Goal: Task Accomplishment & Management: Use online tool/utility

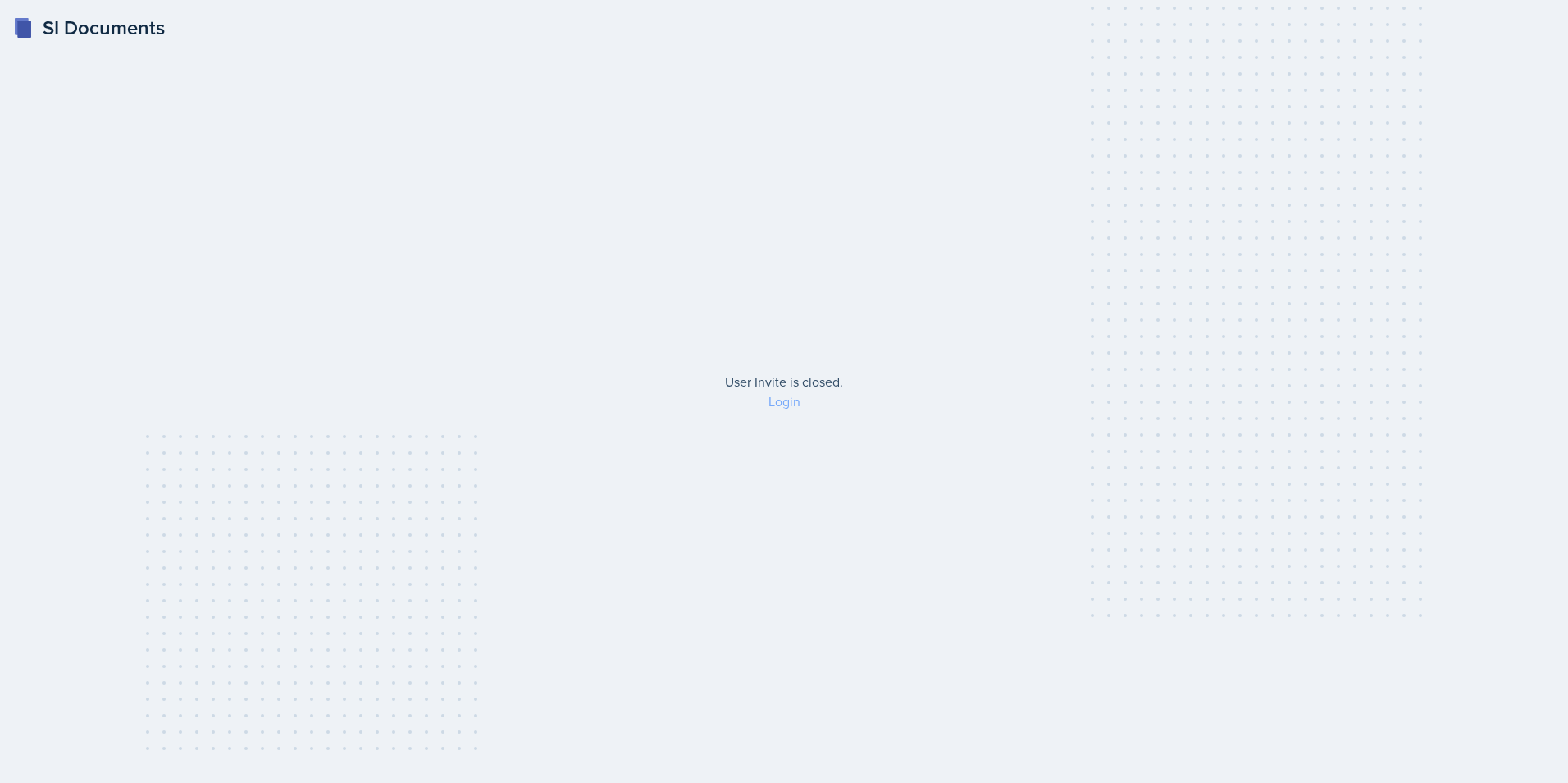
click at [781, 405] on link "Login" at bounding box center [784, 401] width 32 height 18
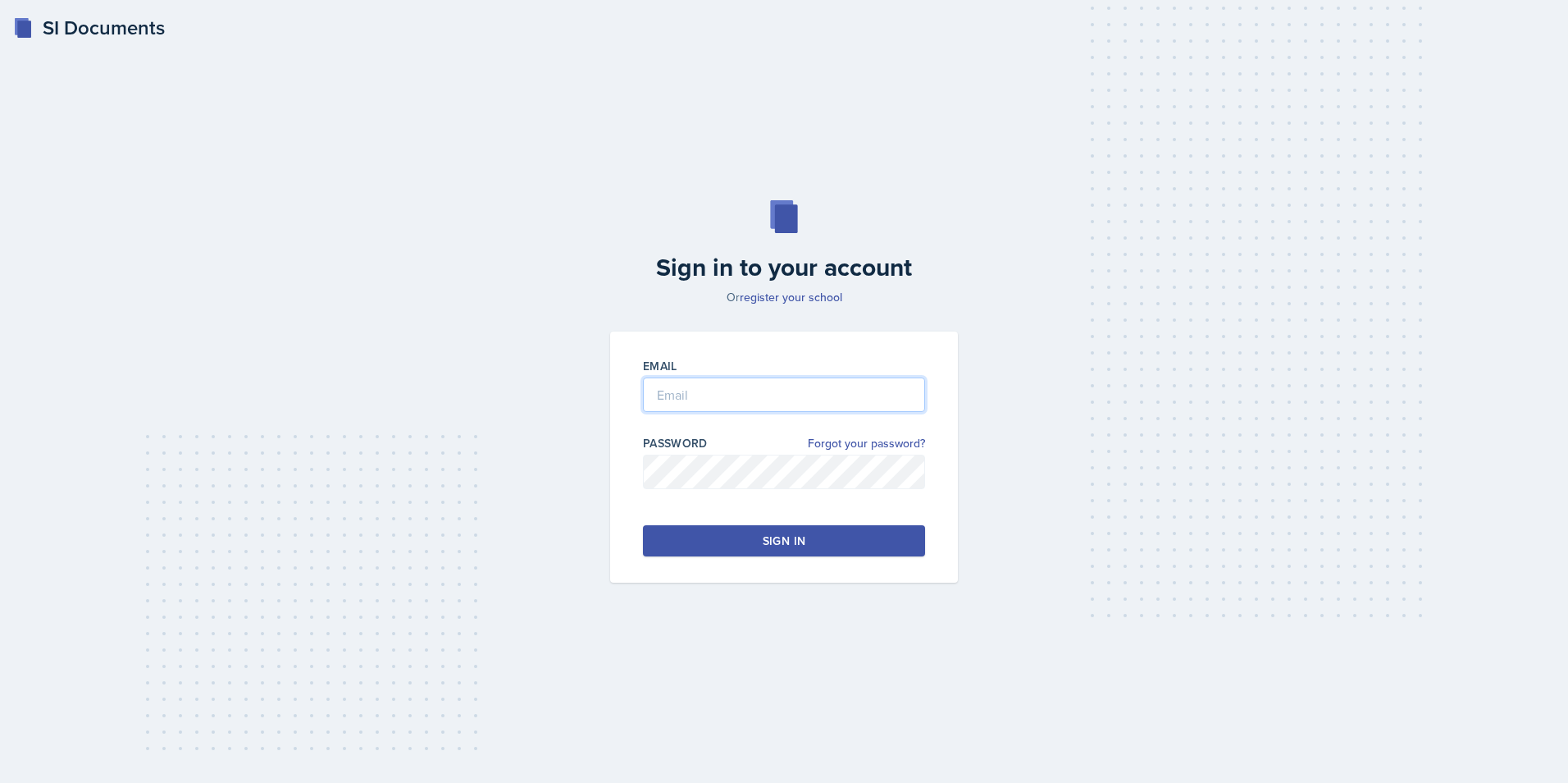
click at [781, 392] on input "email" at bounding box center [784, 395] width 282 height 35
type input "[EMAIL_ADDRESS][DOMAIN_NAME]"
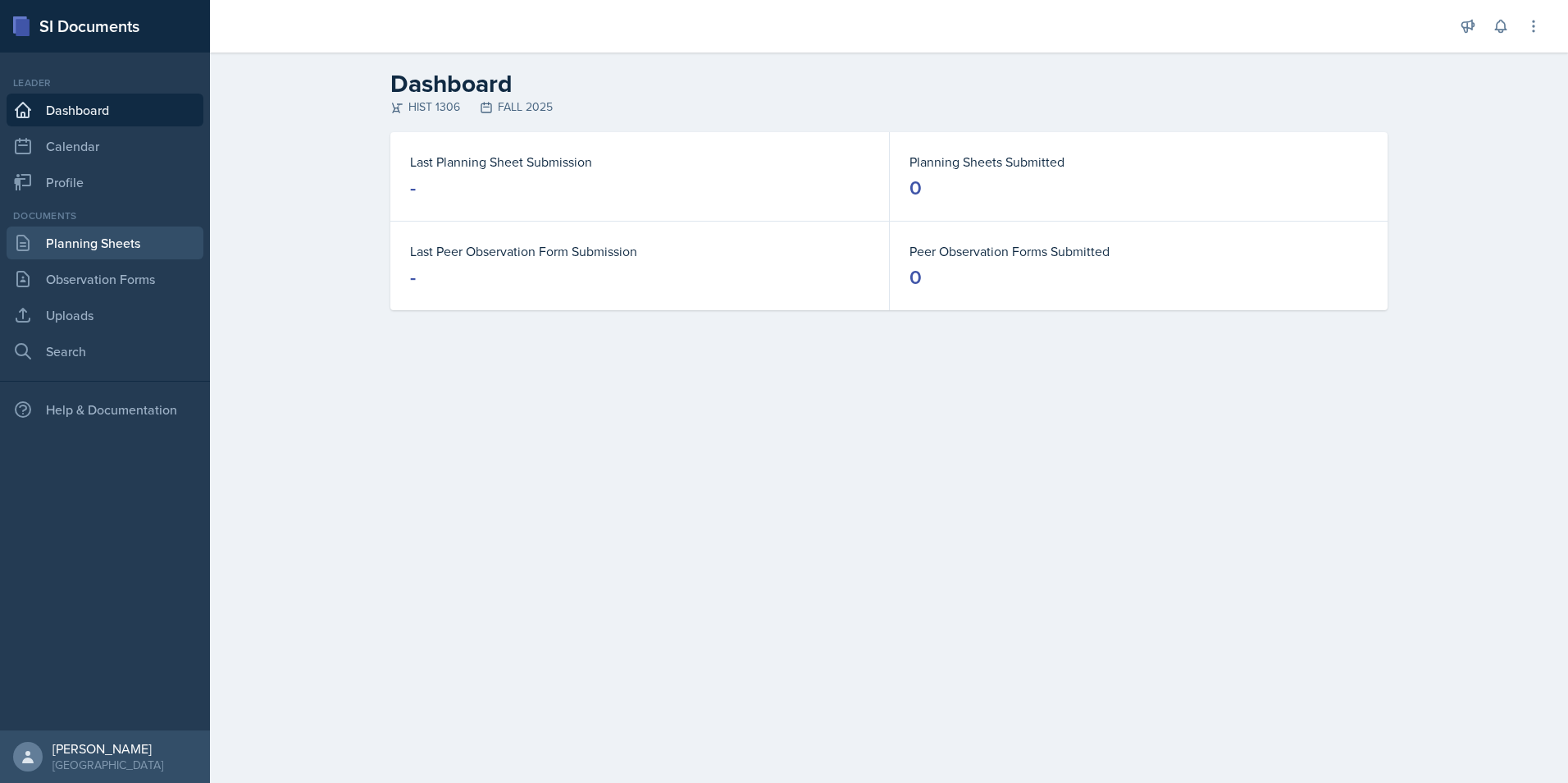
click at [112, 248] on link "Planning Sheets" at bounding box center [105, 243] width 197 height 33
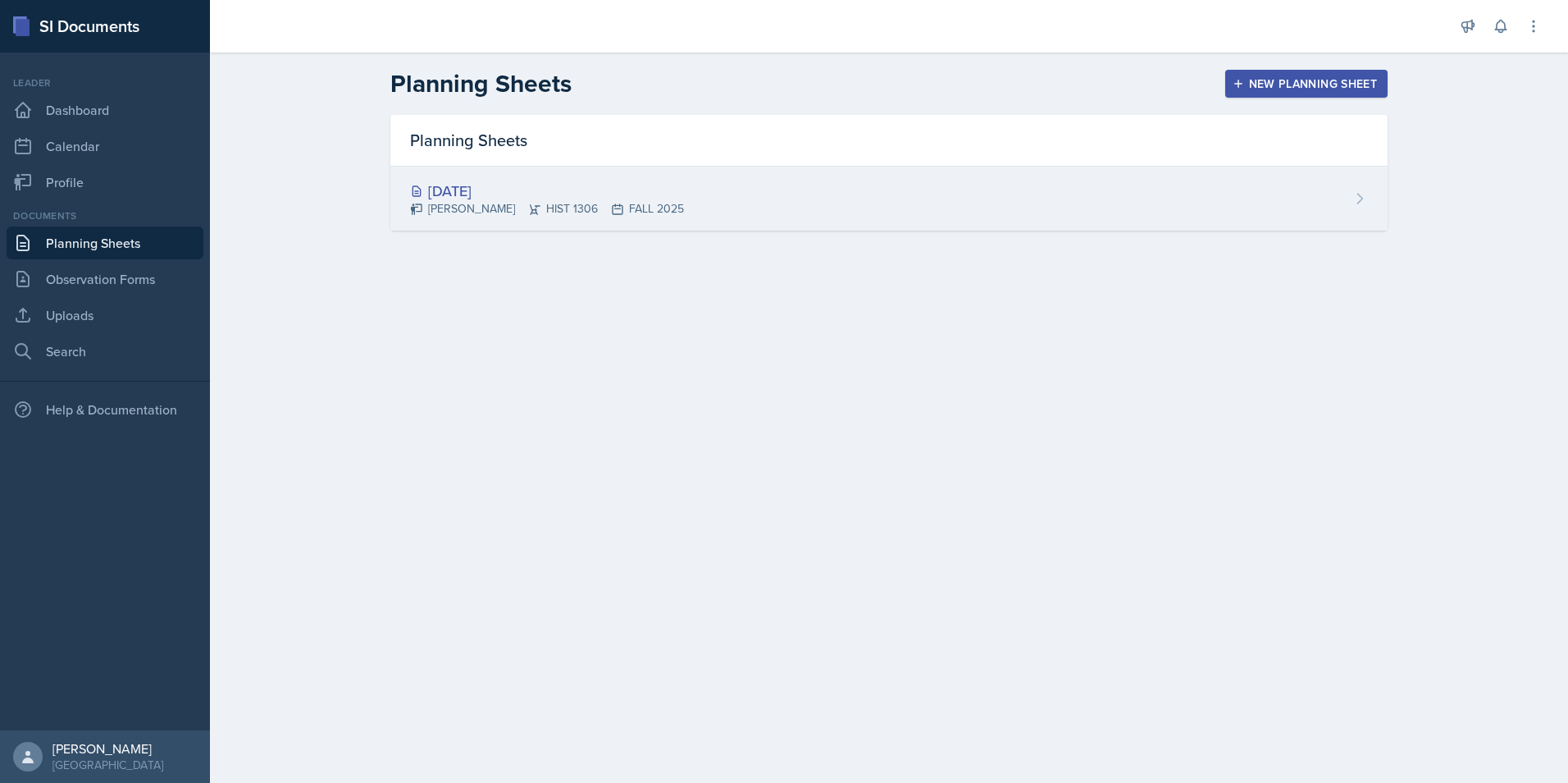
click at [653, 190] on div "[DATE]" at bounding box center [548, 191] width 274 height 23
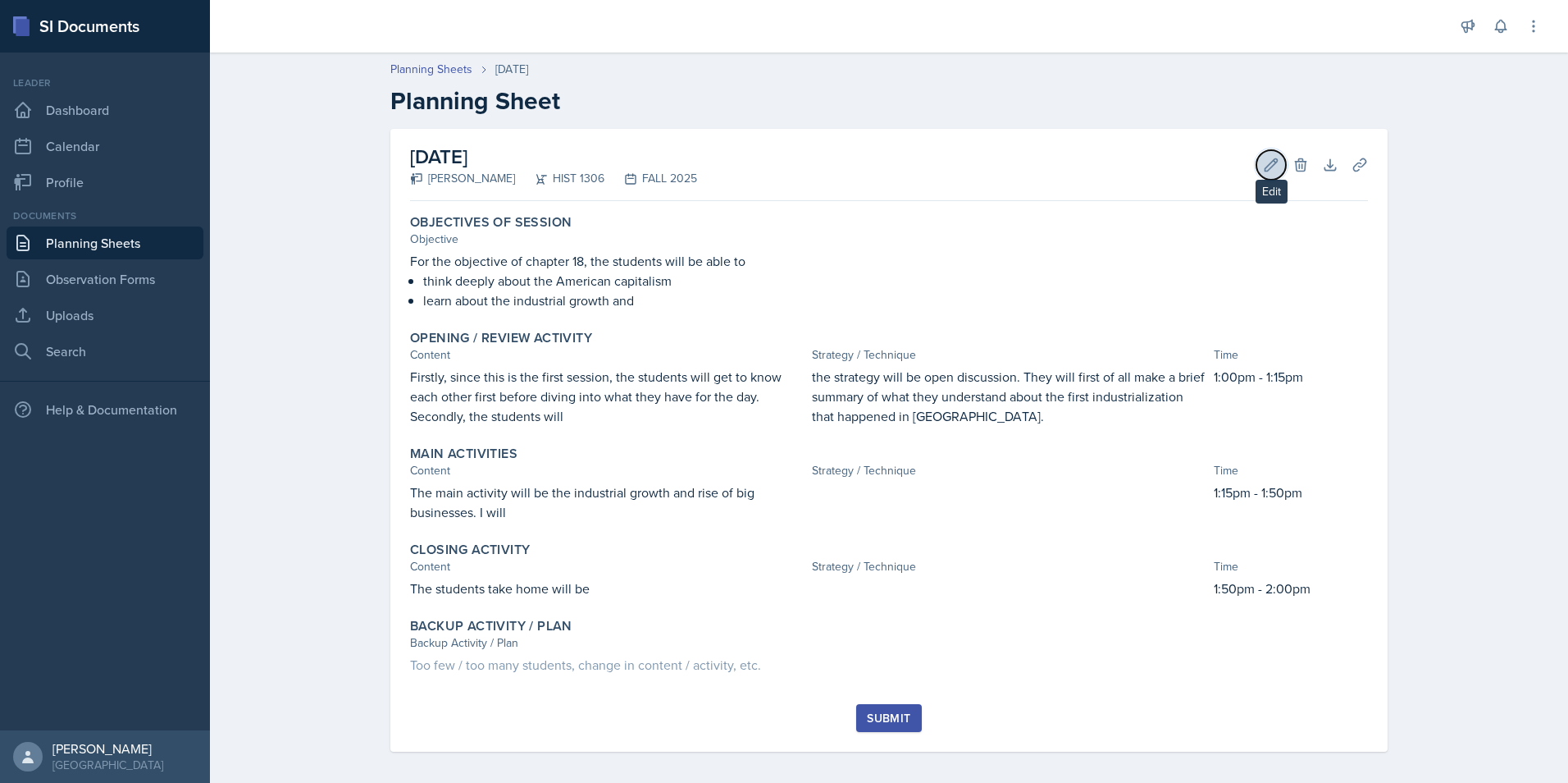
click at [1268, 163] on icon at bounding box center [1271, 164] width 12 height 12
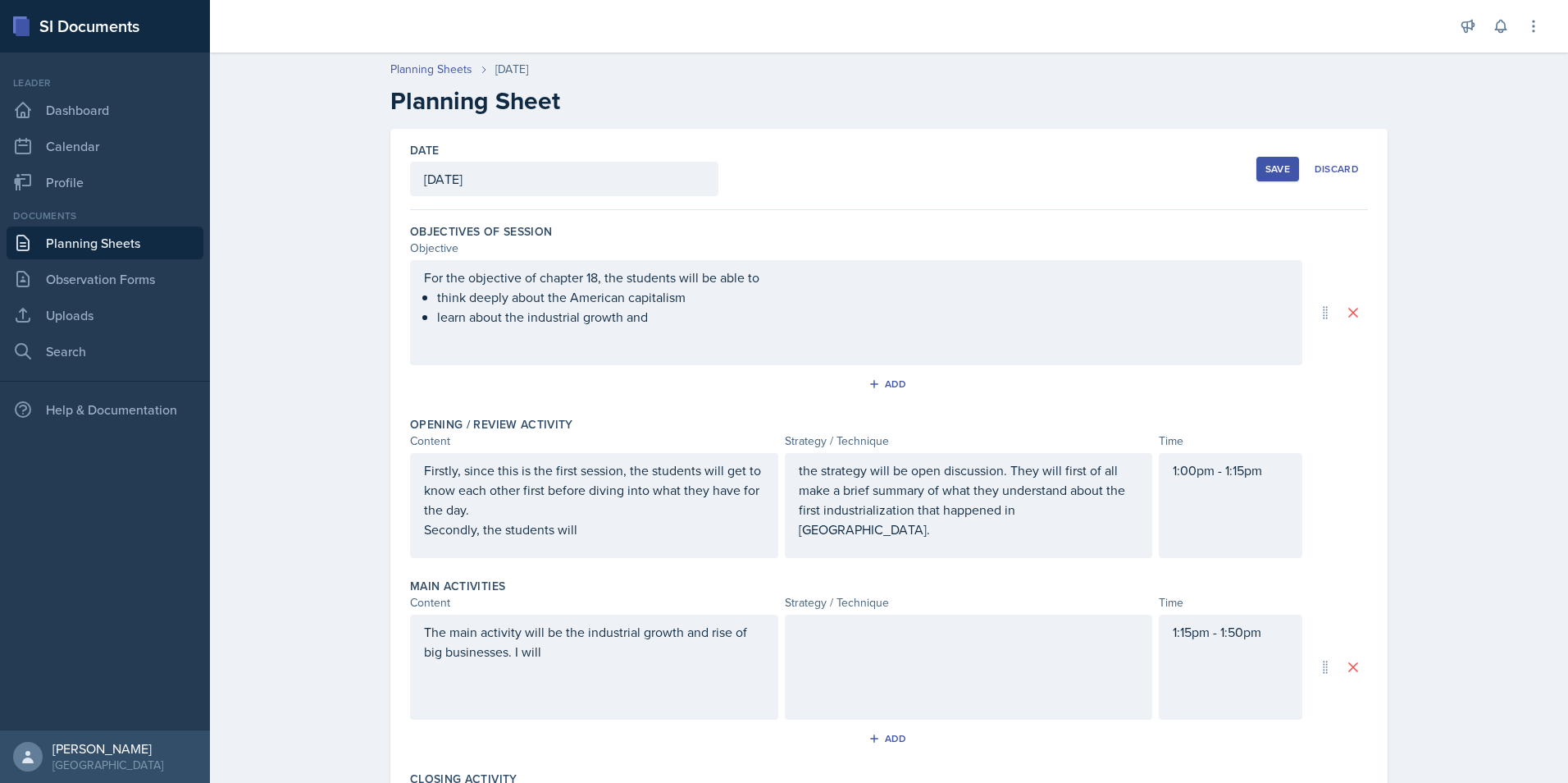
click at [659, 324] on ul "think deeply about the American capitalism learn about the industrial growth and" at bounding box center [863, 306] width 851 height 39
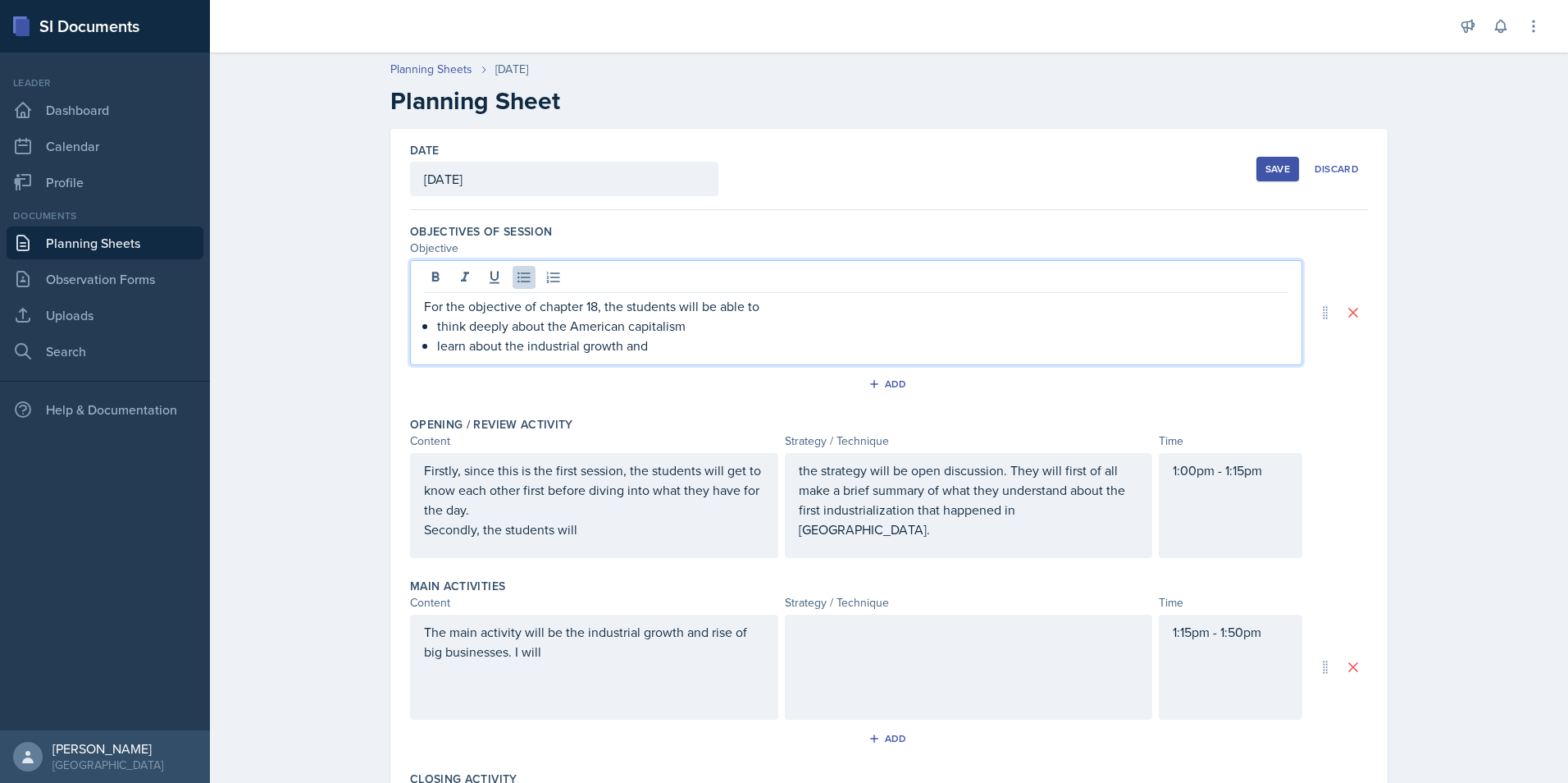
click at [620, 531] on div "Firstly, since this is the first session, the students will get to know each ot…" at bounding box center [594, 499] width 340 height 79
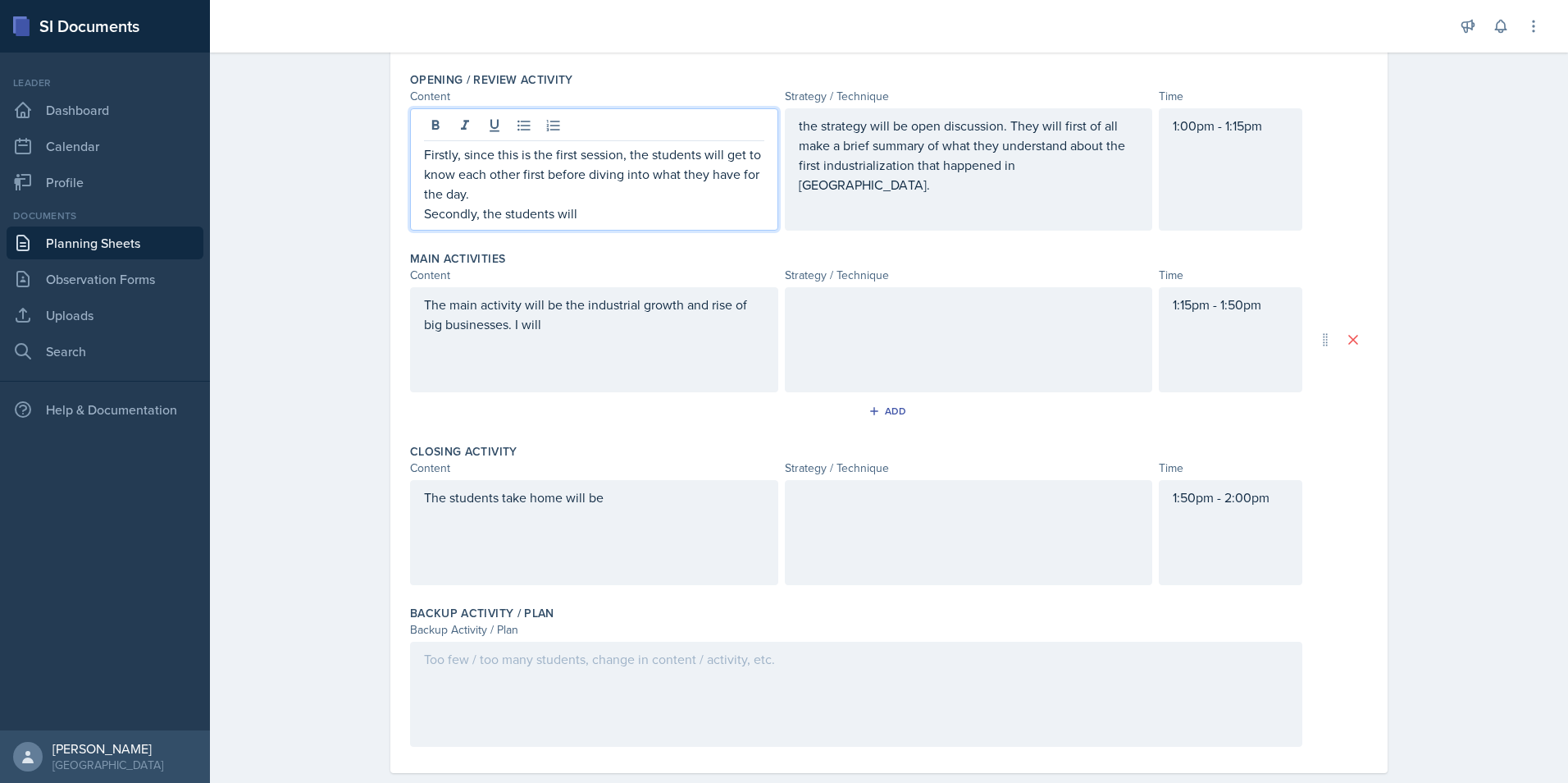
scroll to position [374, 0]
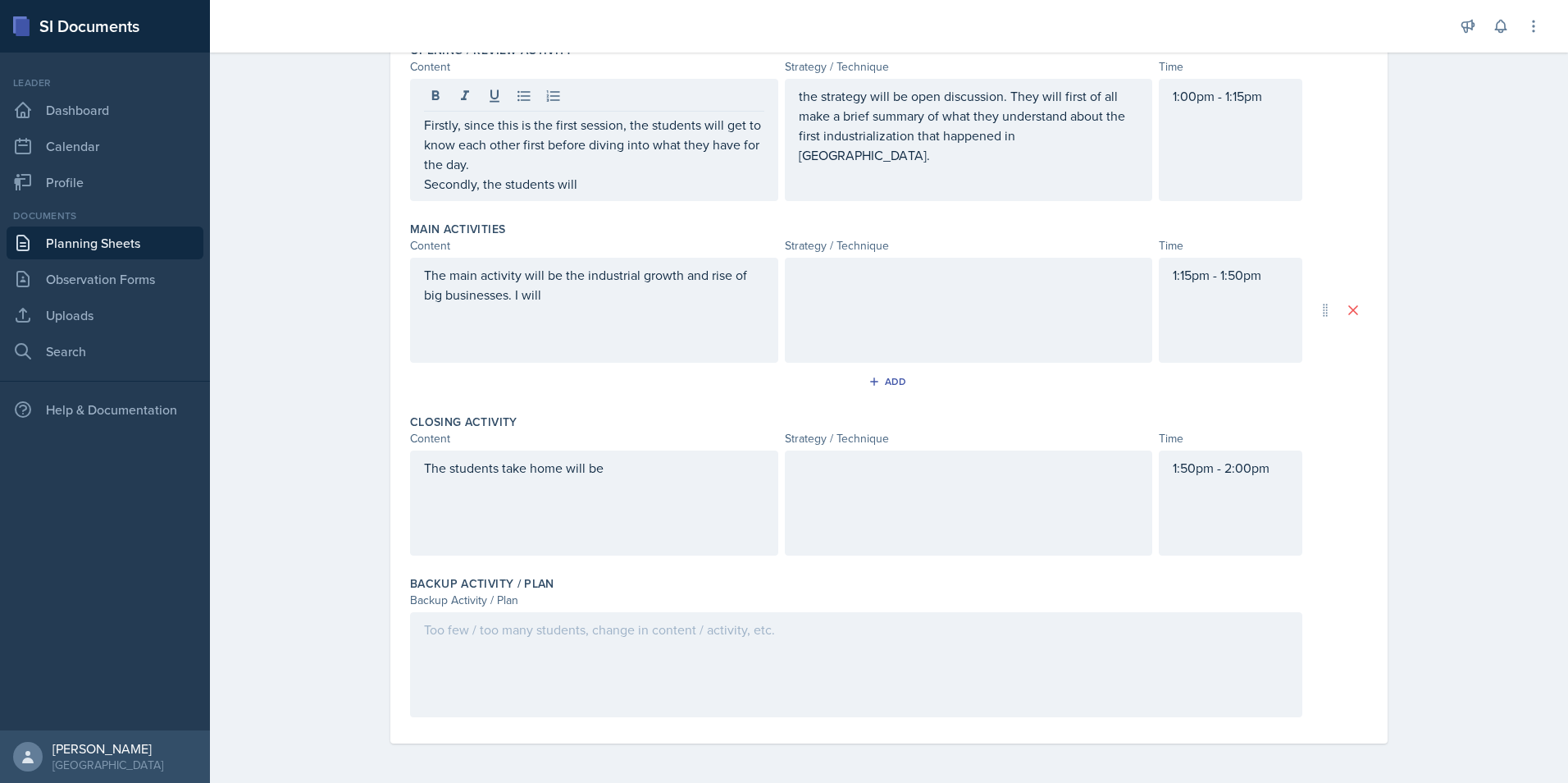
click at [708, 488] on div "The students take home will be" at bounding box center [594, 503] width 368 height 105
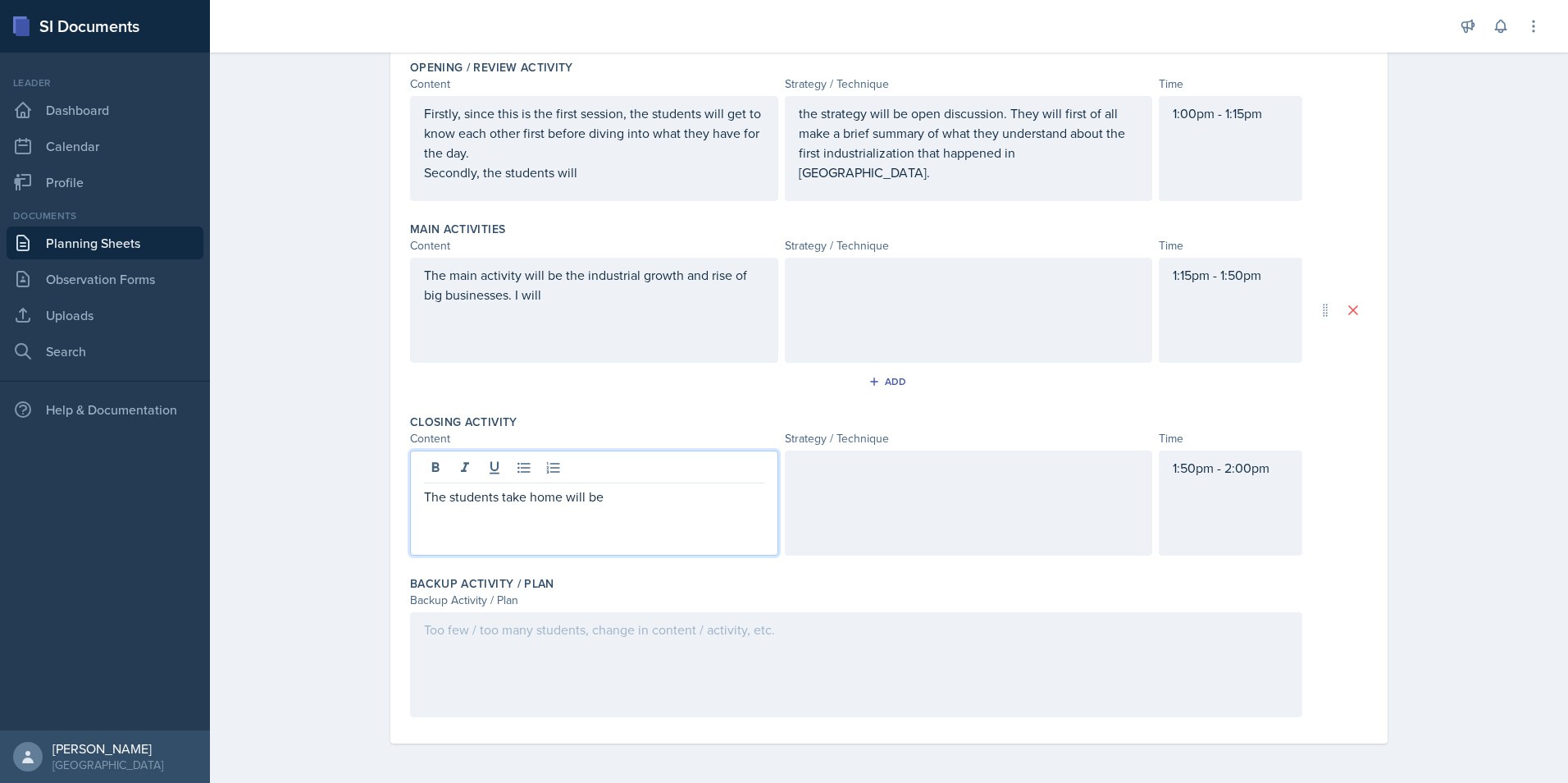
click at [697, 631] on div at bounding box center [856, 664] width 892 height 105
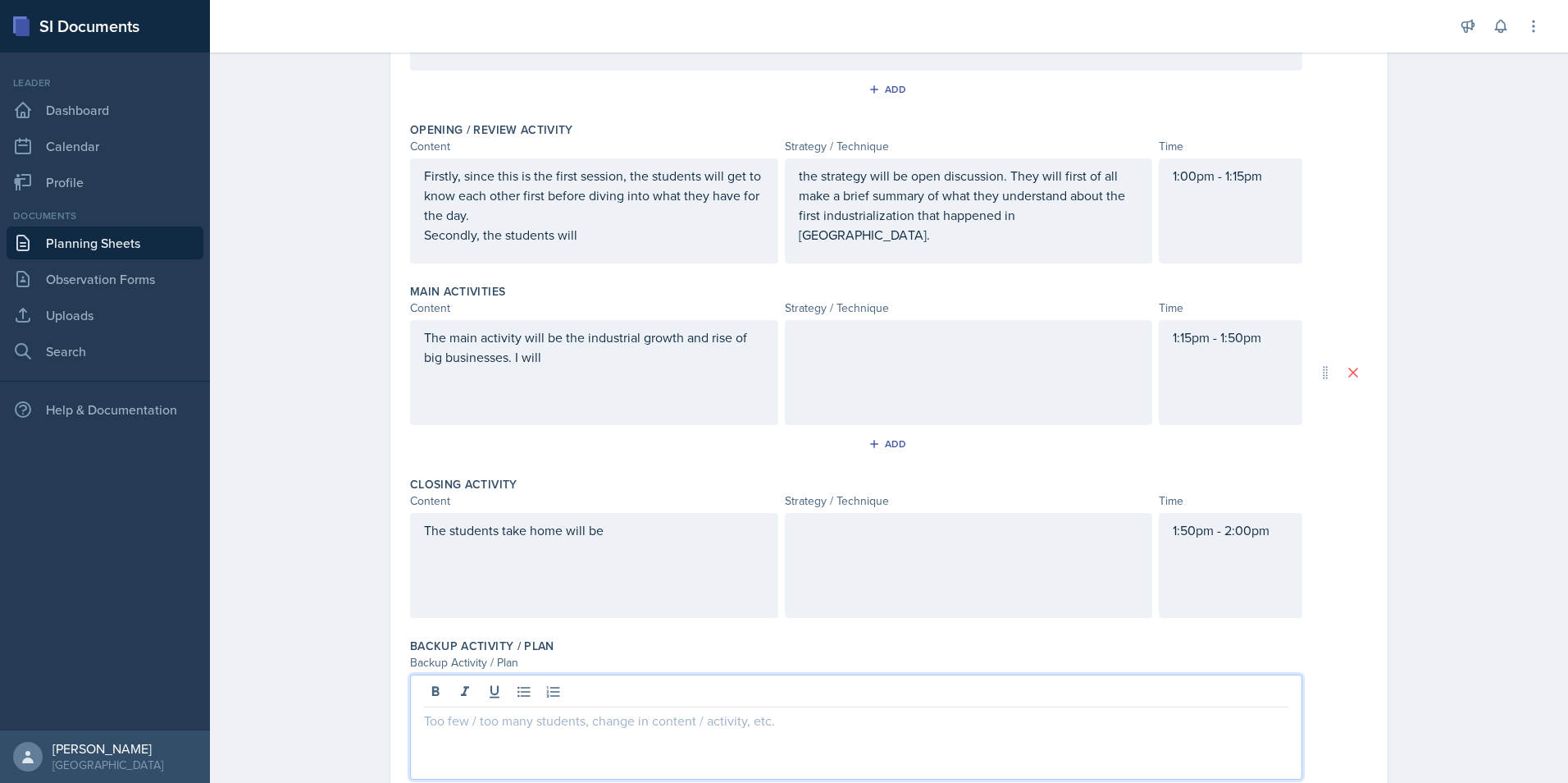
scroll to position [111, 0]
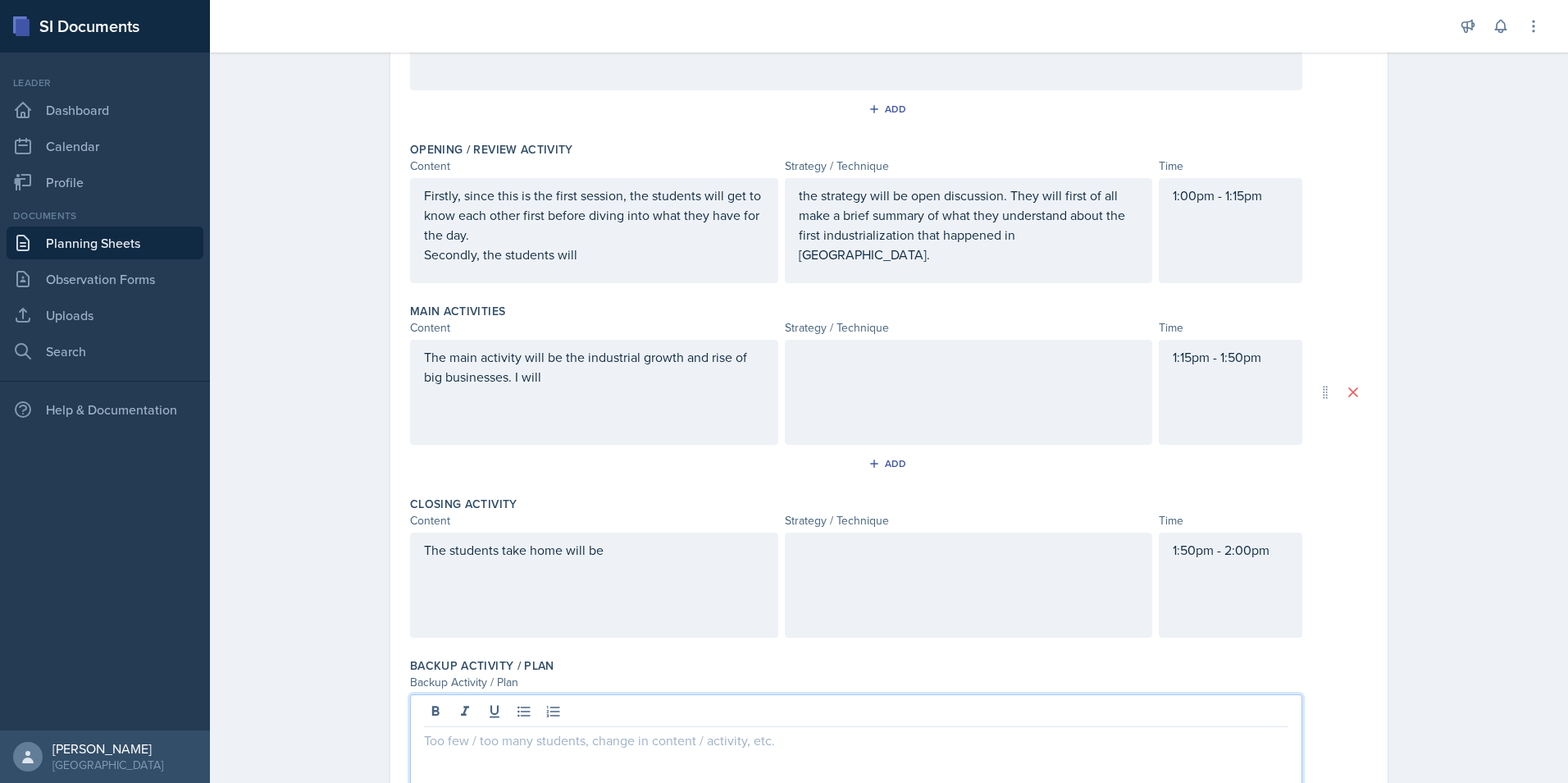
click at [627, 556] on p "The students take home will be" at bounding box center [594, 549] width 340 height 20
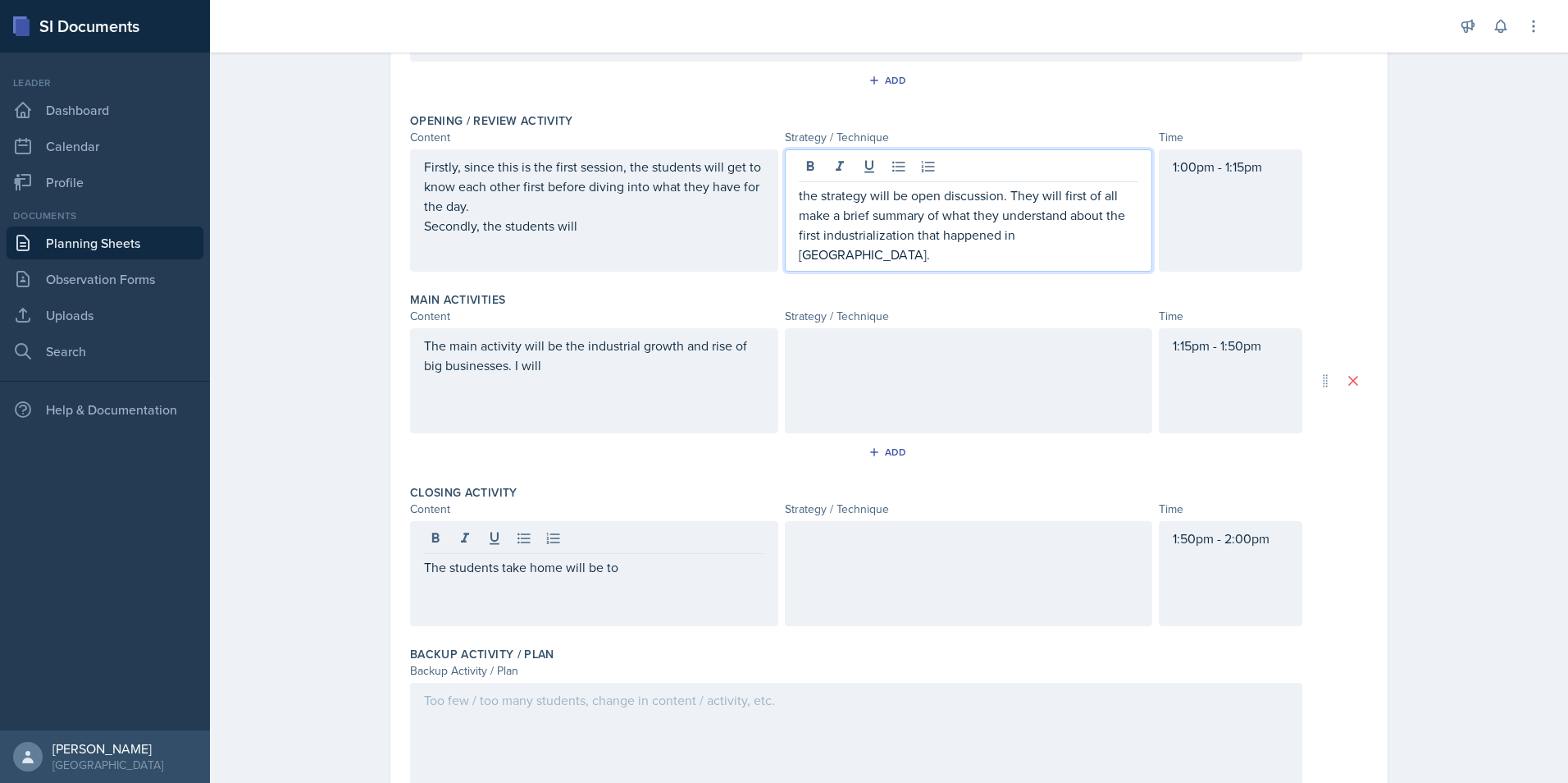
click at [1104, 201] on p "the strategy will be open discussion. They will first of all make a brief summa…" at bounding box center [969, 225] width 340 height 79
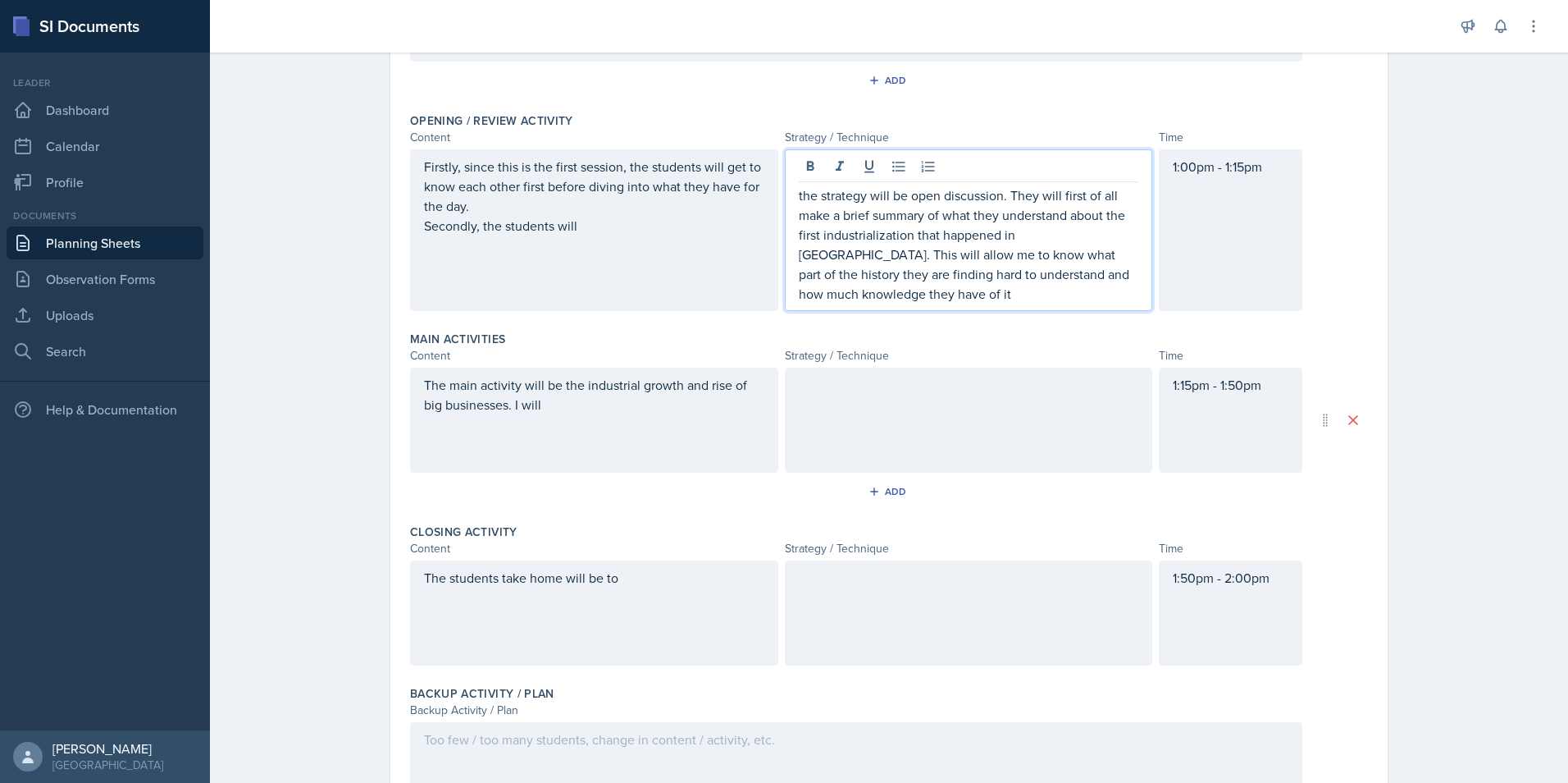
click at [891, 299] on p "the strategy will be open discussion. They will first of all make a brief summa…" at bounding box center [969, 245] width 340 height 118
click at [605, 223] on div "Firstly, since this is the first session, the students will get to know each ot…" at bounding box center [594, 196] width 340 height 79
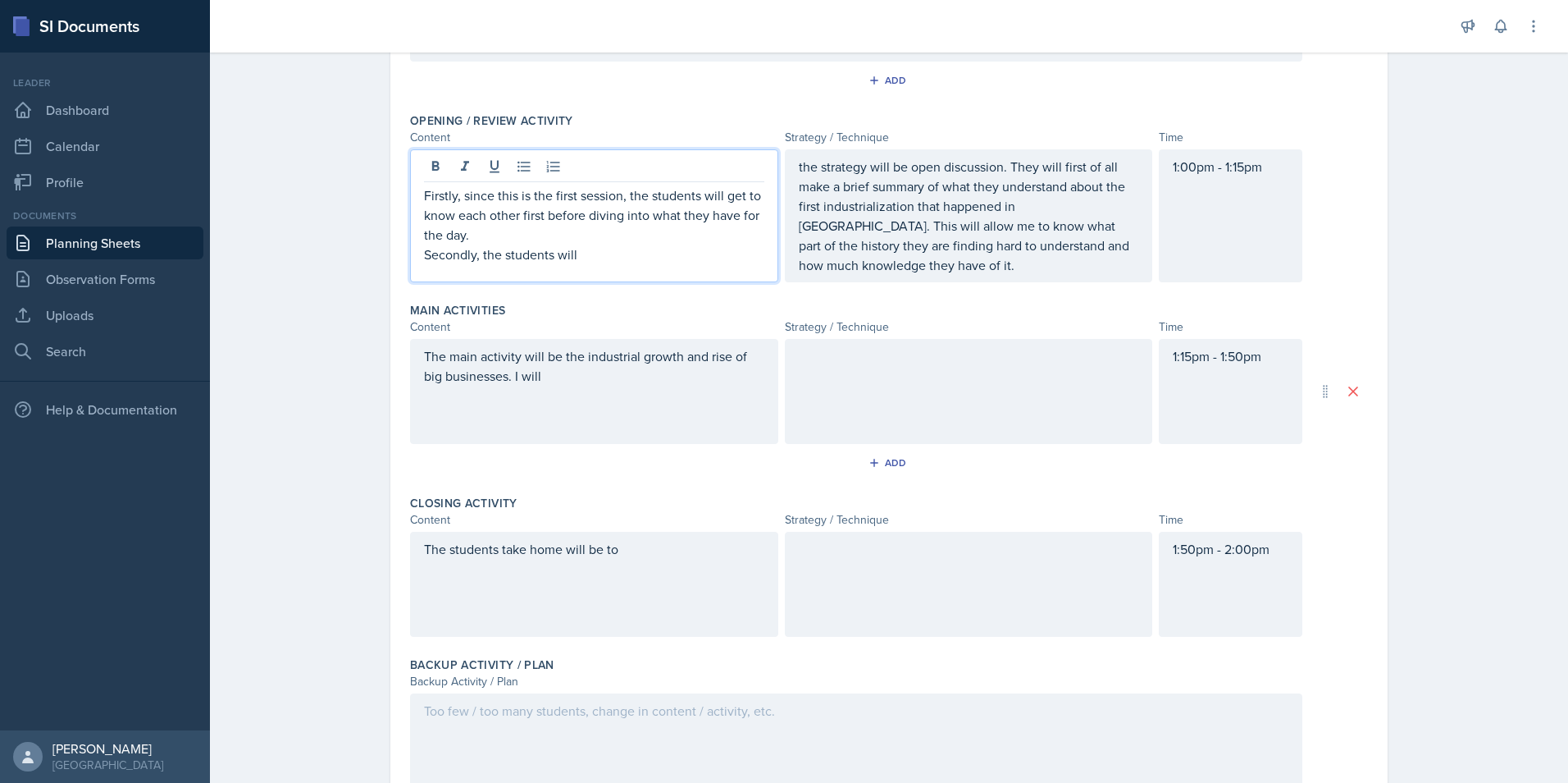
click at [891, 256] on p "the strategy will be open discussion. They will first of all make a brief summa…" at bounding box center [969, 216] width 340 height 118
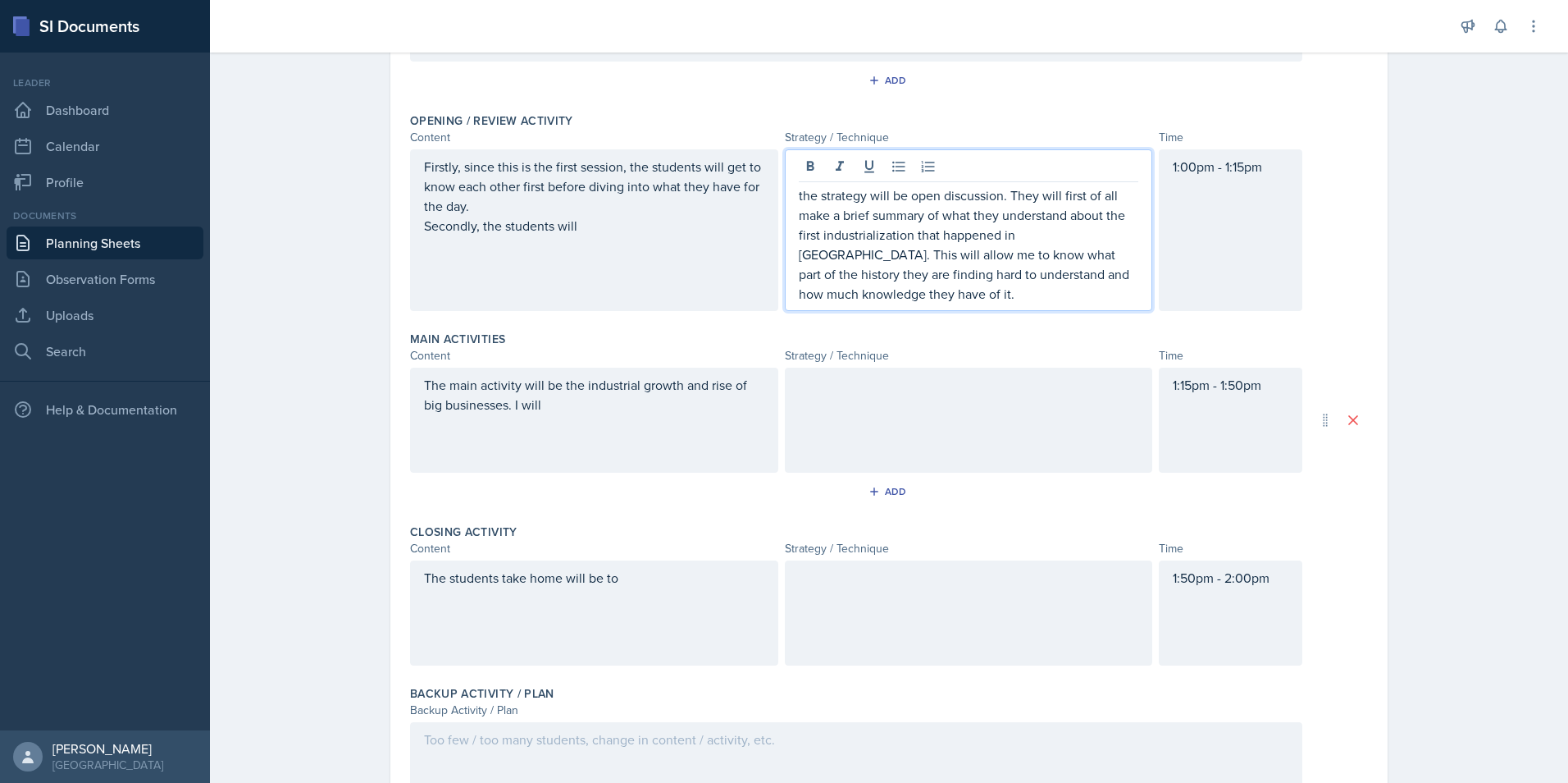
click at [668, 231] on div "Firstly, since this is the first session, the students will get to know each ot…" at bounding box center [594, 196] width 340 height 79
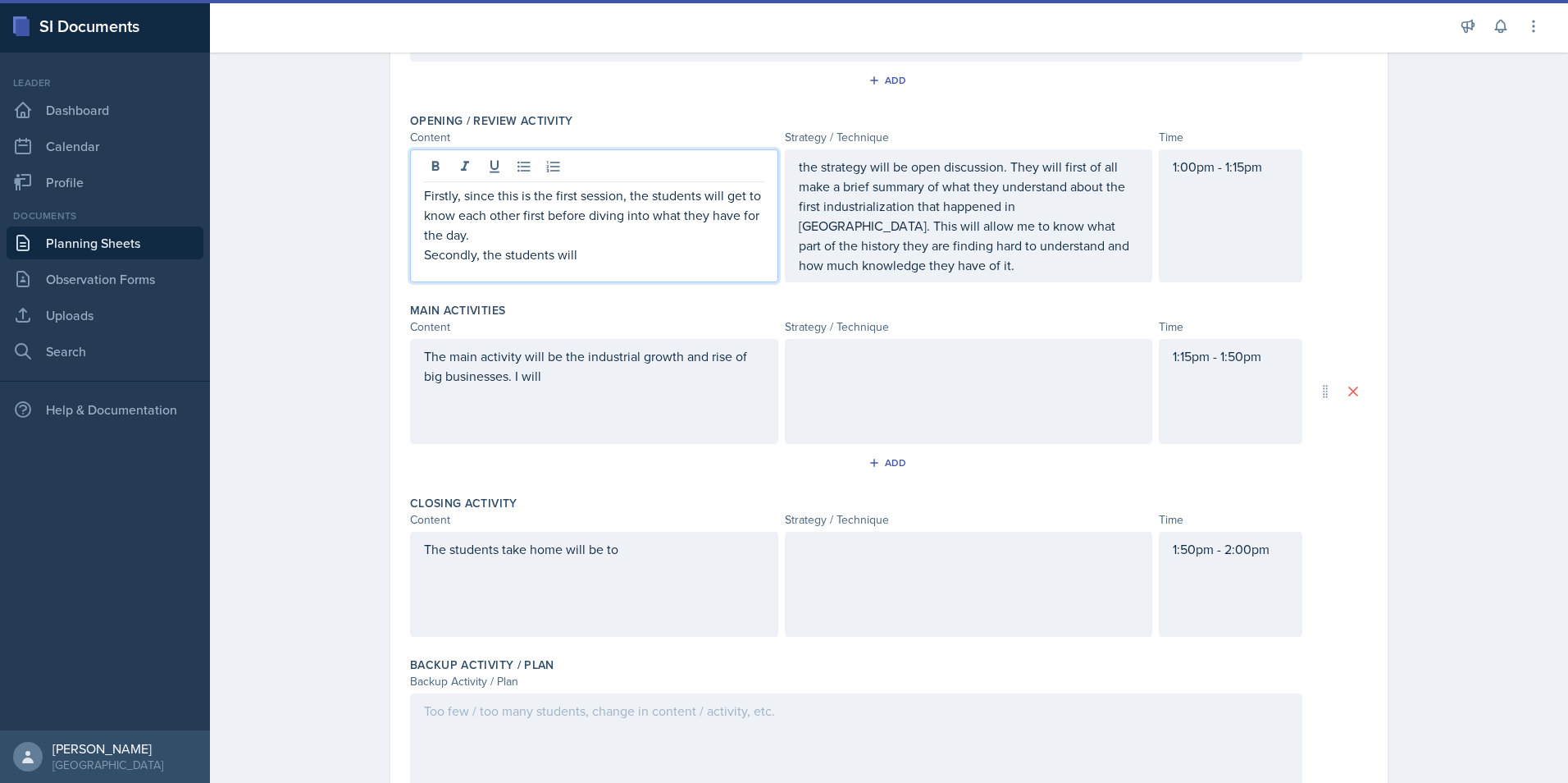
click at [624, 252] on p "Secondly, the students will" at bounding box center [594, 254] width 340 height 20
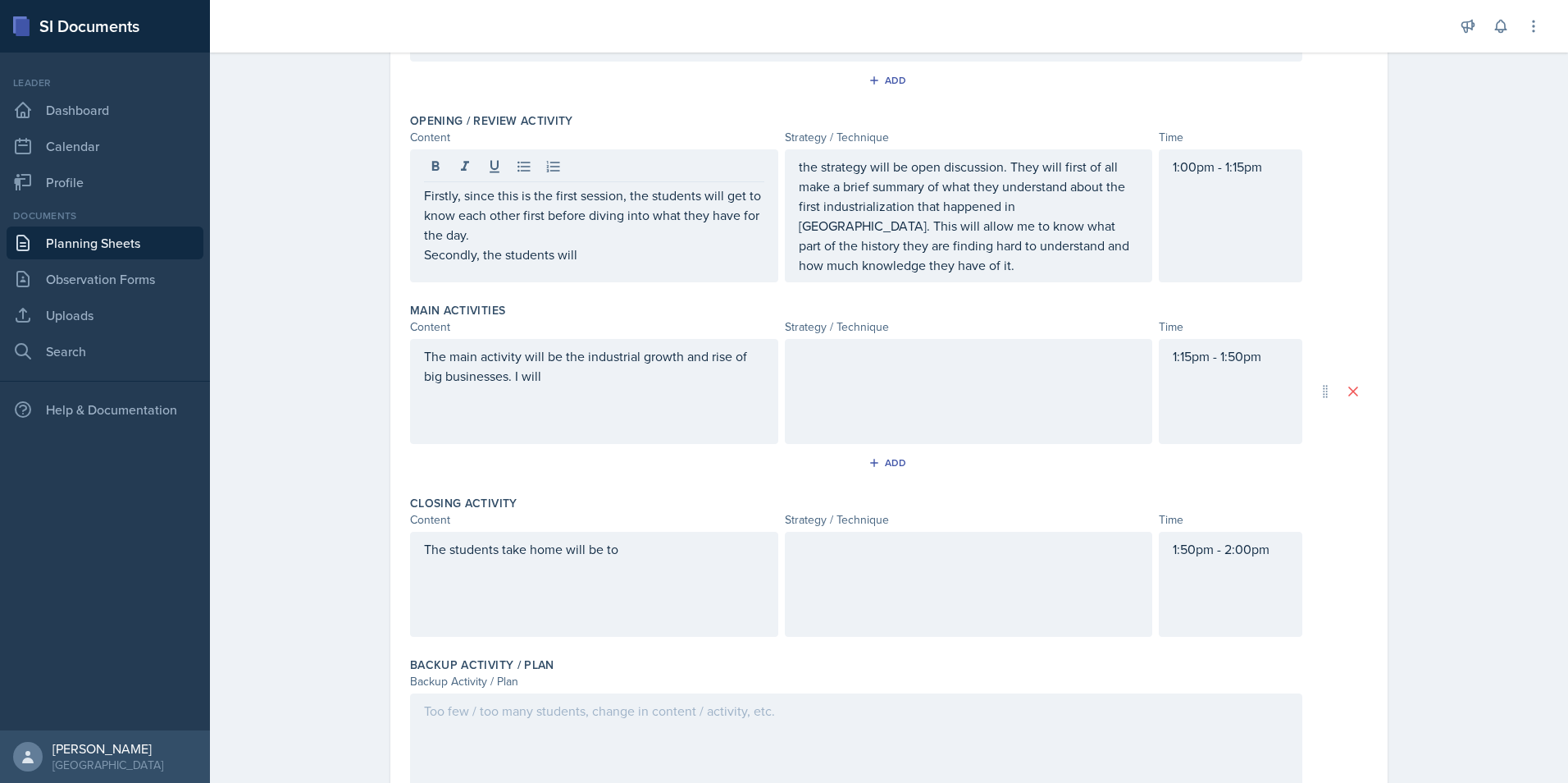
drag, startPoint x: 414, startPoint y: 258, endPoint x: 535, endPoint y: 267, distance: 121.3
click at [535, 267] on div "Firstly, since this is the first session, the students will get to know each ot…" at bounding box center [594, 215] width 368 height 133
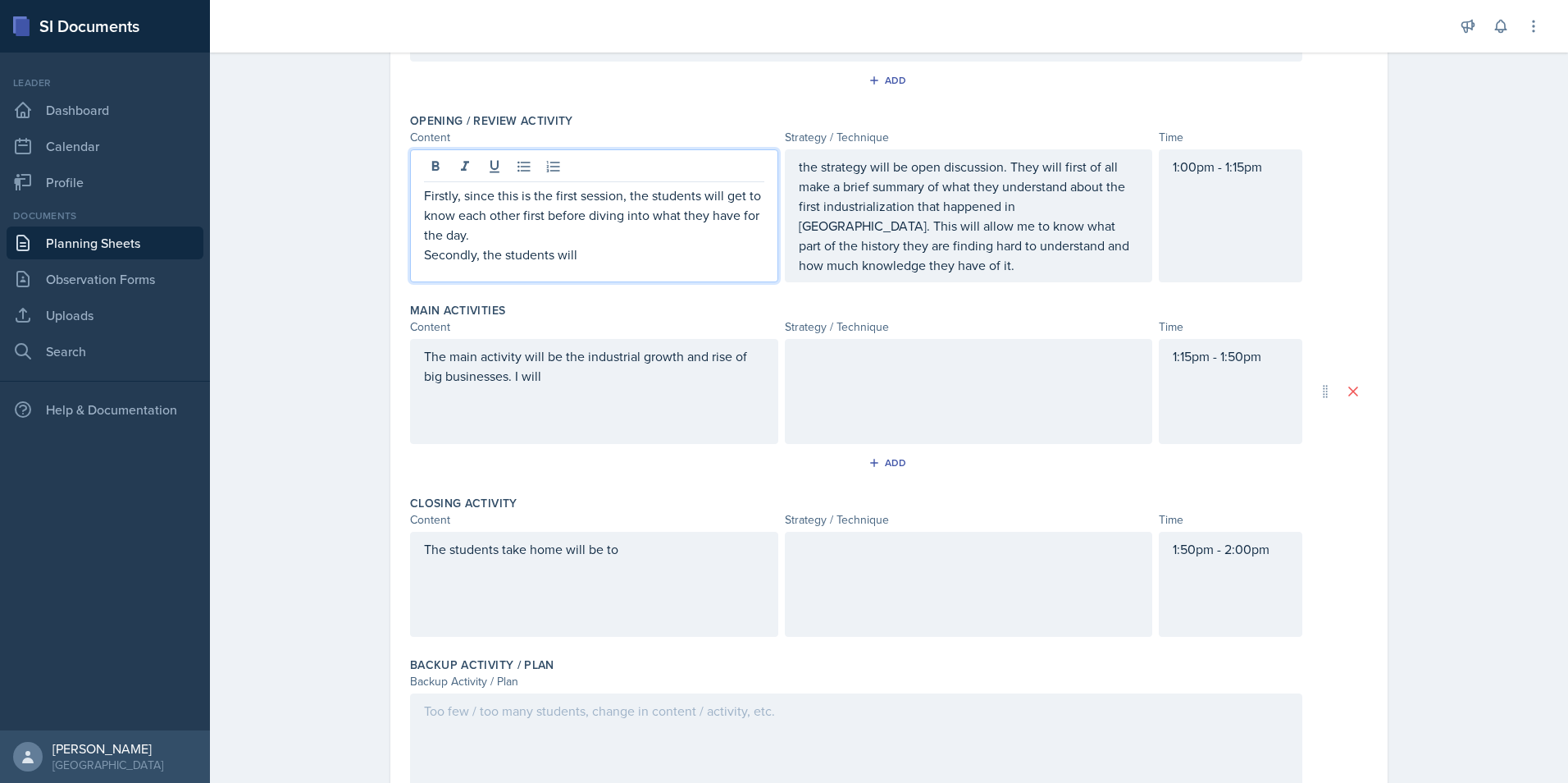
click at [495, 254] on p "Secondly, the students will" at bounding box center [594, 254] width 340 height 20
click at [579, 261] on p "Secondly, the students will" at bounding box center [594, 254] width 340 height 20
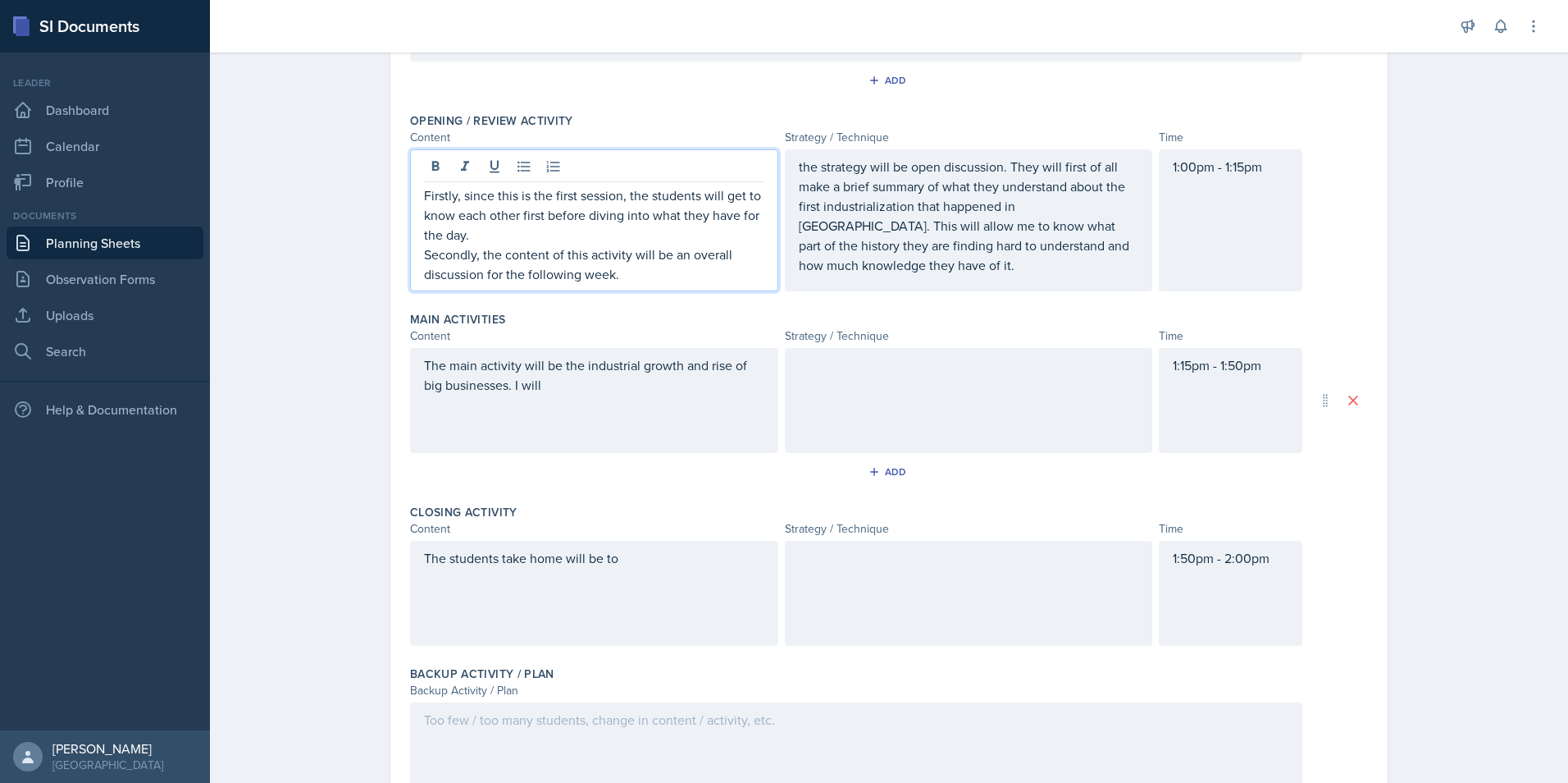
scroll to position [221, 0]
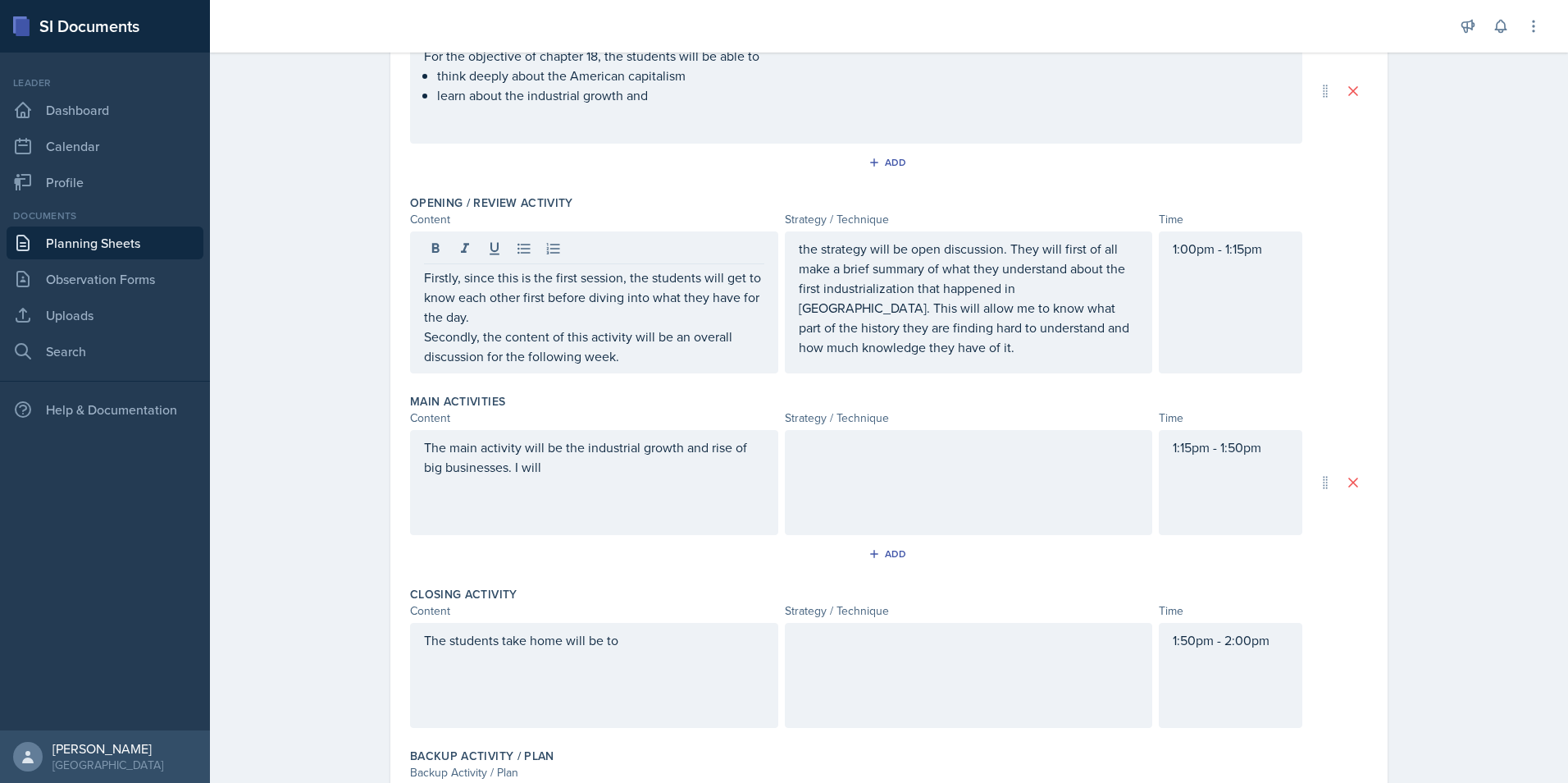
click at [620, 474] on p "The main activity will be the industrial growth and rise of big businesses. I w…" at bounding box center [594, 457] width 340 height 39
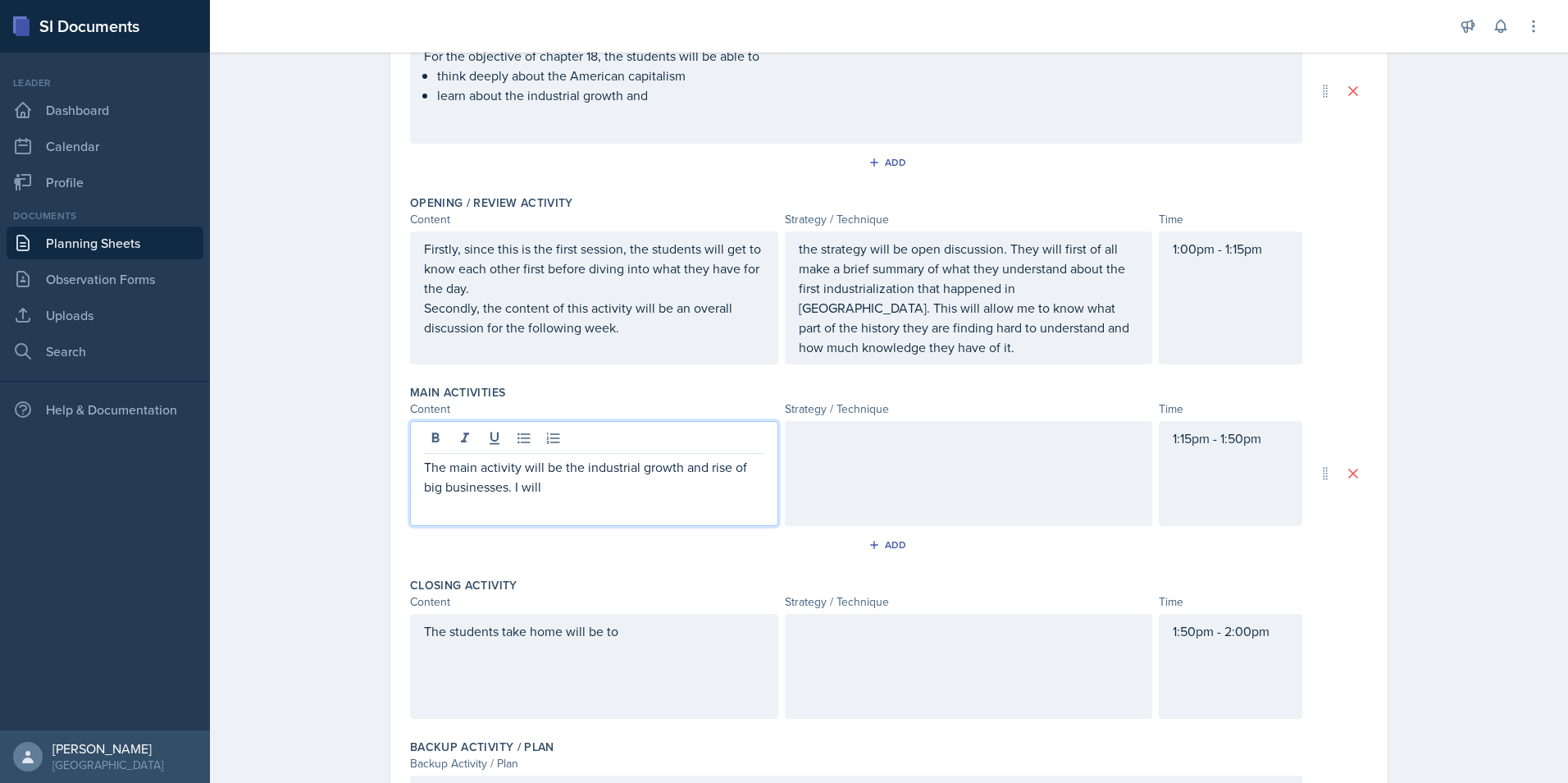
scroll to position [241, 0]
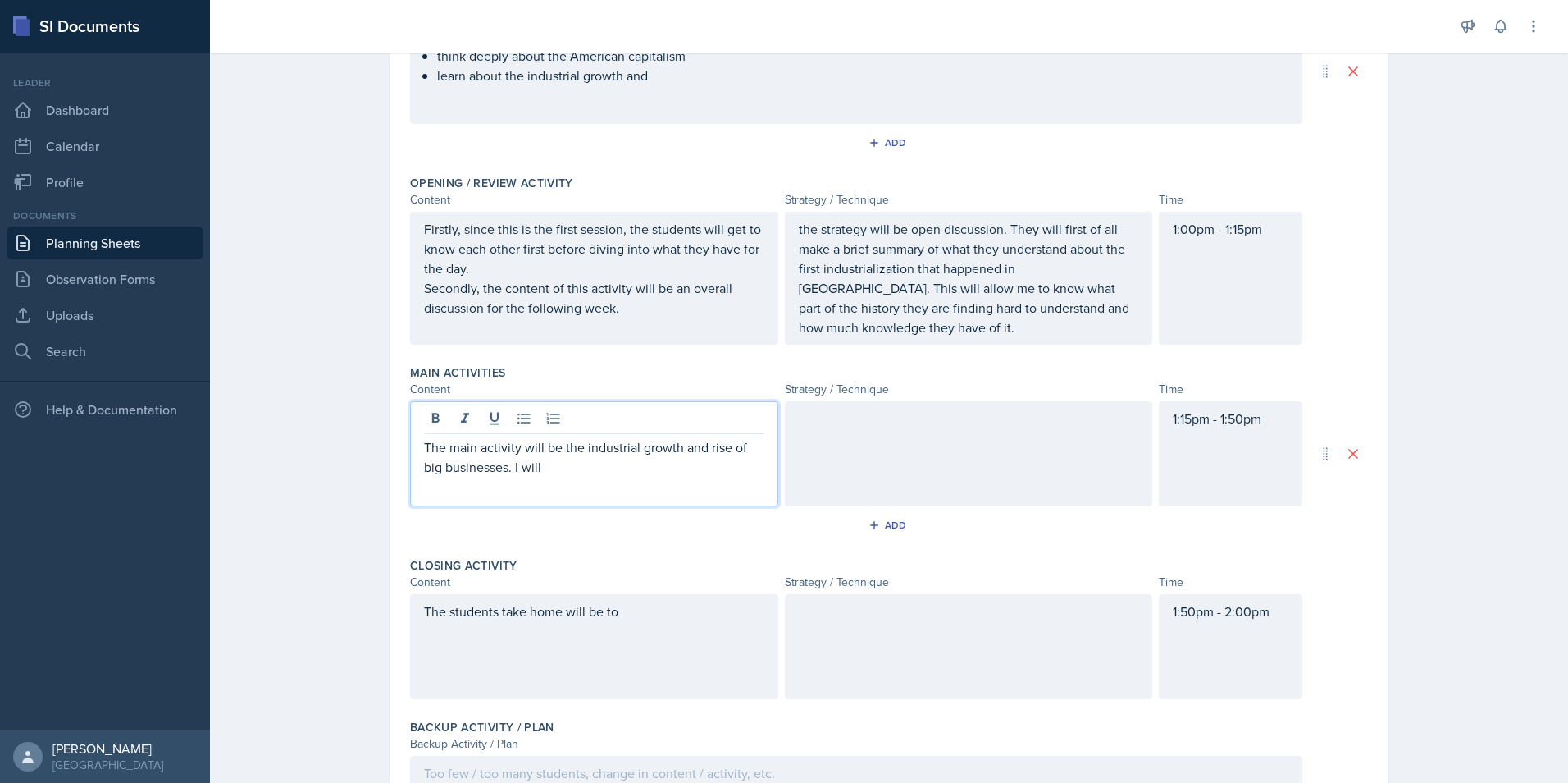
click at [576, 464] on p "The main activity will be the industrial growth and rise of big businesses. I w…" at bounding box center [594, 457] width 340 height 39
click at [626, 468] on p "The main activity will be the industrial growth and rise of big businesses. I w…" at bounding box center [594, 457] width 340 height 39
click at [897, 433] on div at bounding box center [968, 453] width 368 height 105
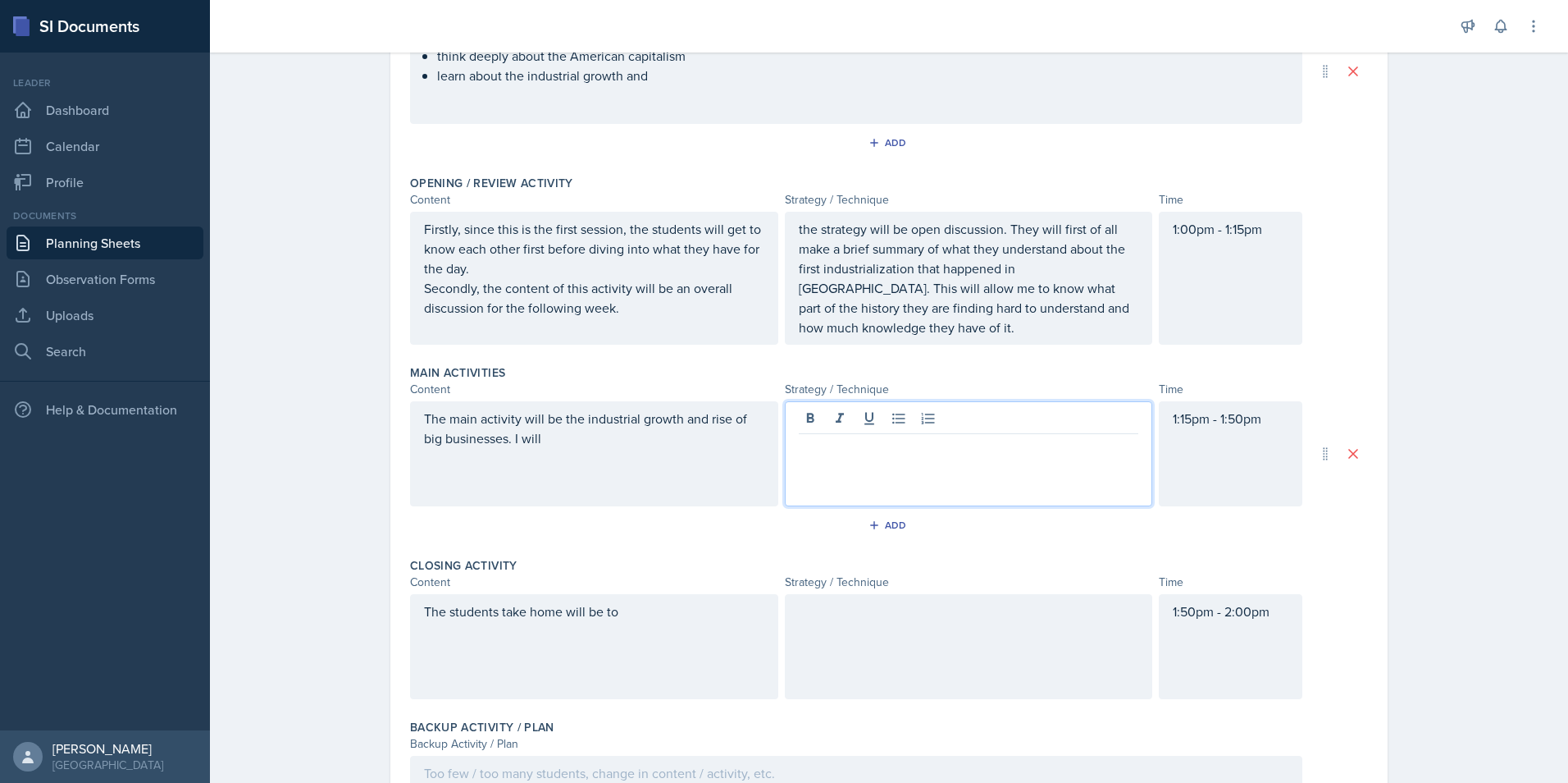
scroll to position [270, 0]
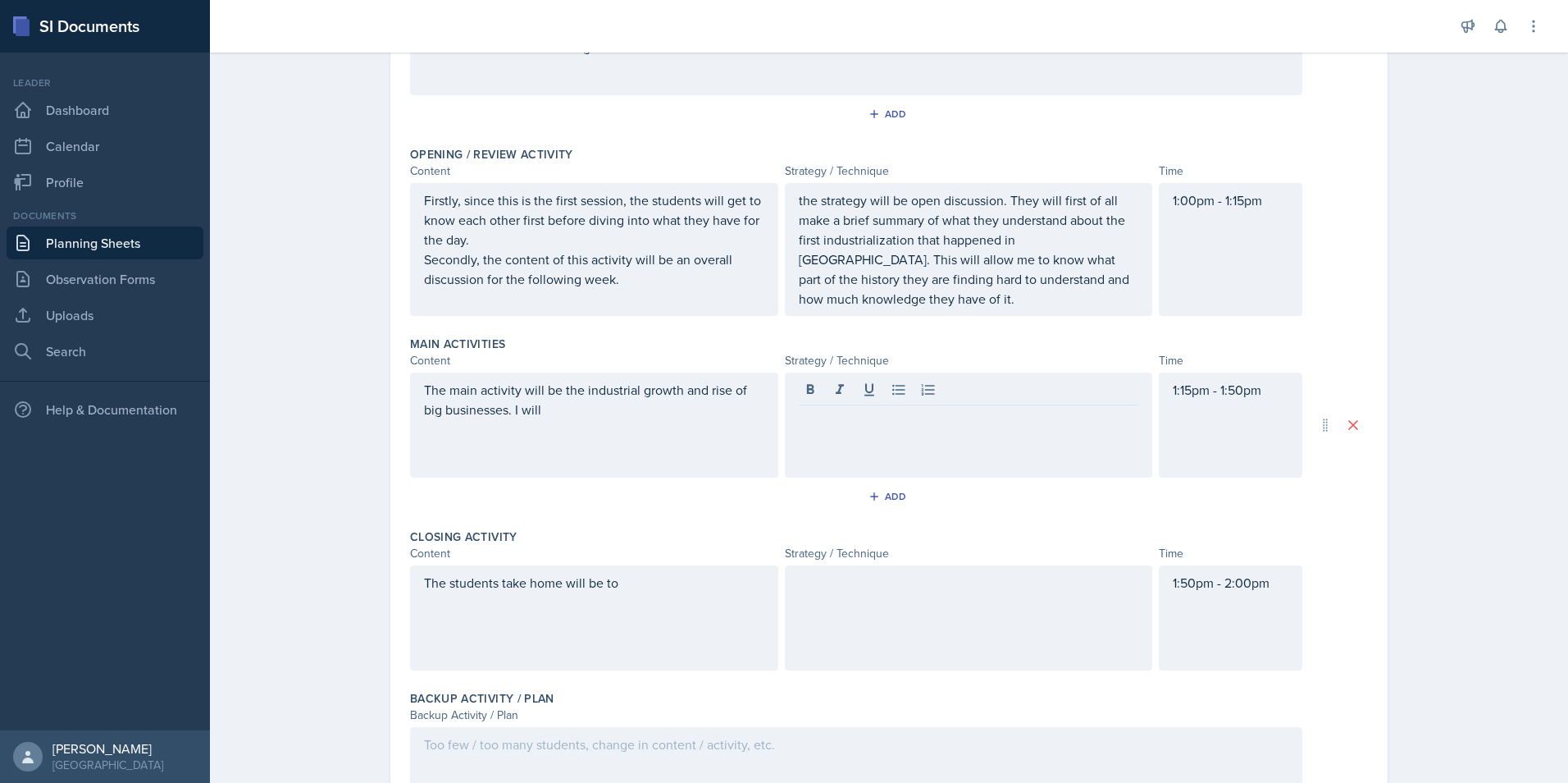
click at [922, 623] on div at bounding box center [968, 617] width 368 height 105
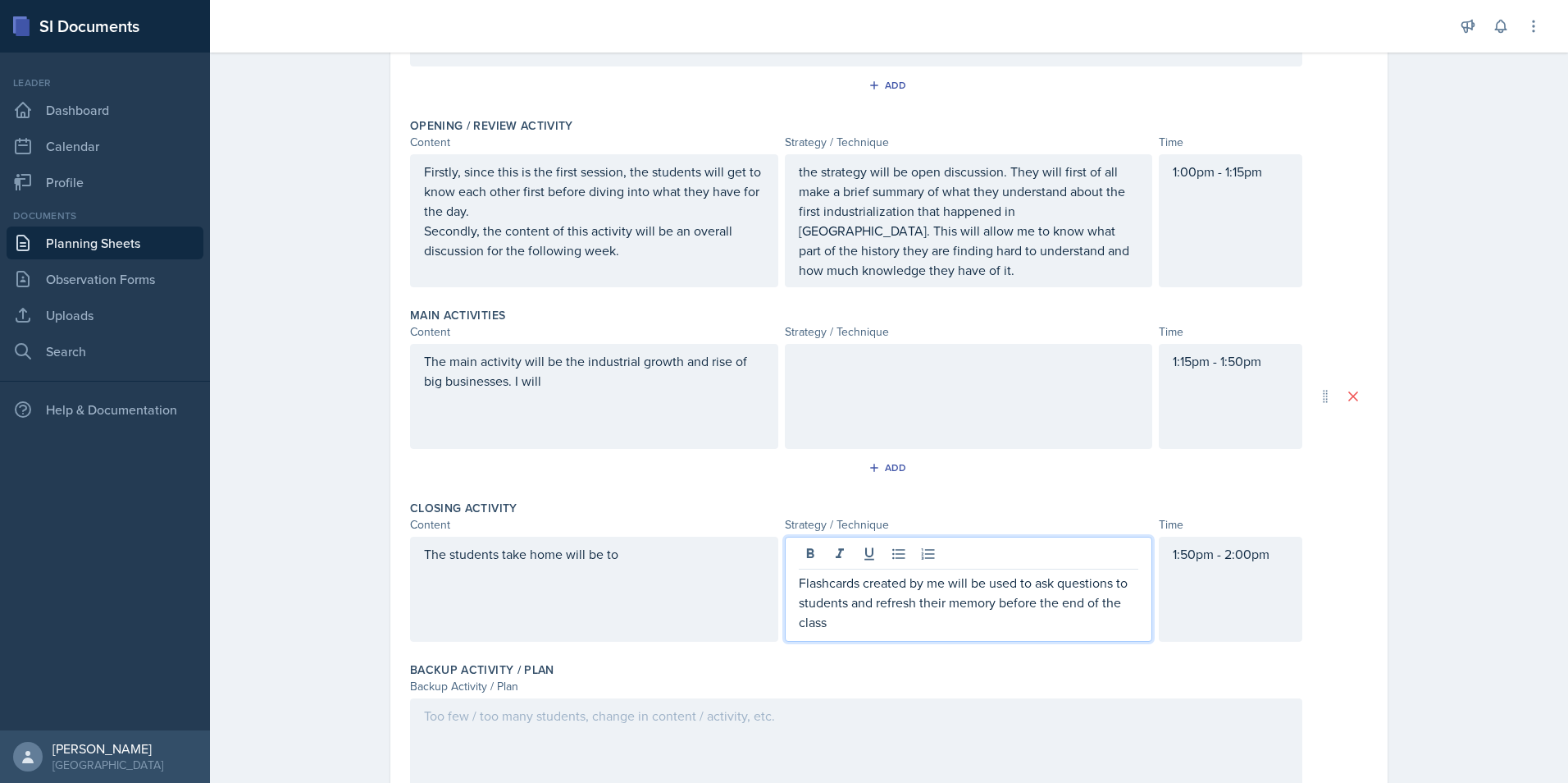
click at [909, 623] on p "Flashcards created by me will be used to ask questions to students and refresh …" at bounding box center [969, 602] width 340 height 59
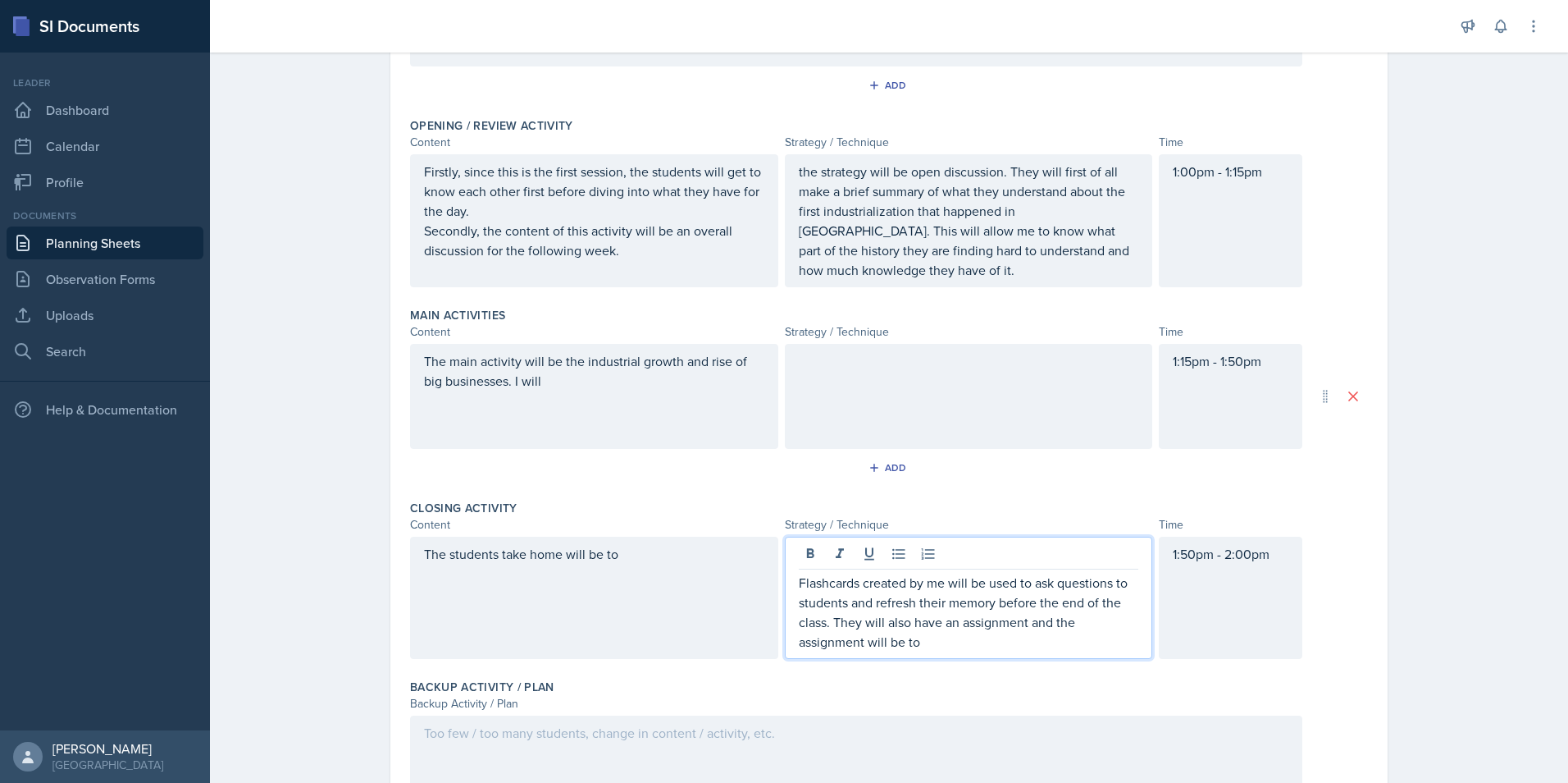
click at [970, 647] on p "Flashcards created by me will be used to ask questions to students and refresh …" at bounding box center [969, 612] width 340 height 79
click at [987, 649] on p "Flashcards created by me will be used to ask questions to students and refresh …" at bounding box center [969, 612] width 340 height 79
